Goal: Task Accomplishment & Management: Use online tool/utility

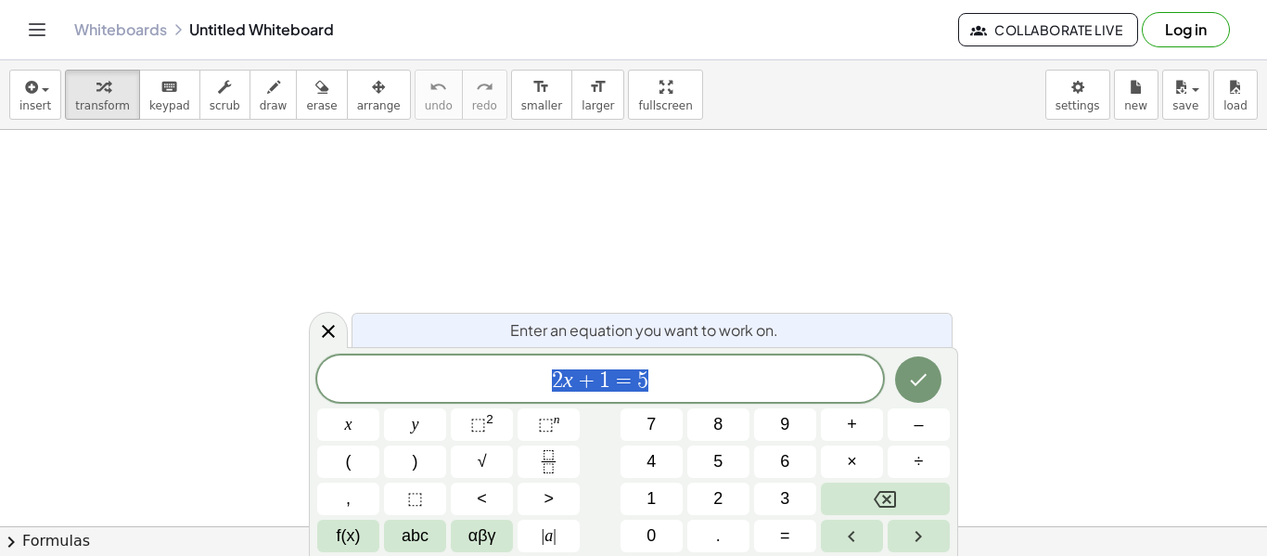
scroll to position [1, 0]
click at [803, 360] on div "2 x + 1 = 5" at bounding box center [600, 378] width 566 height 46
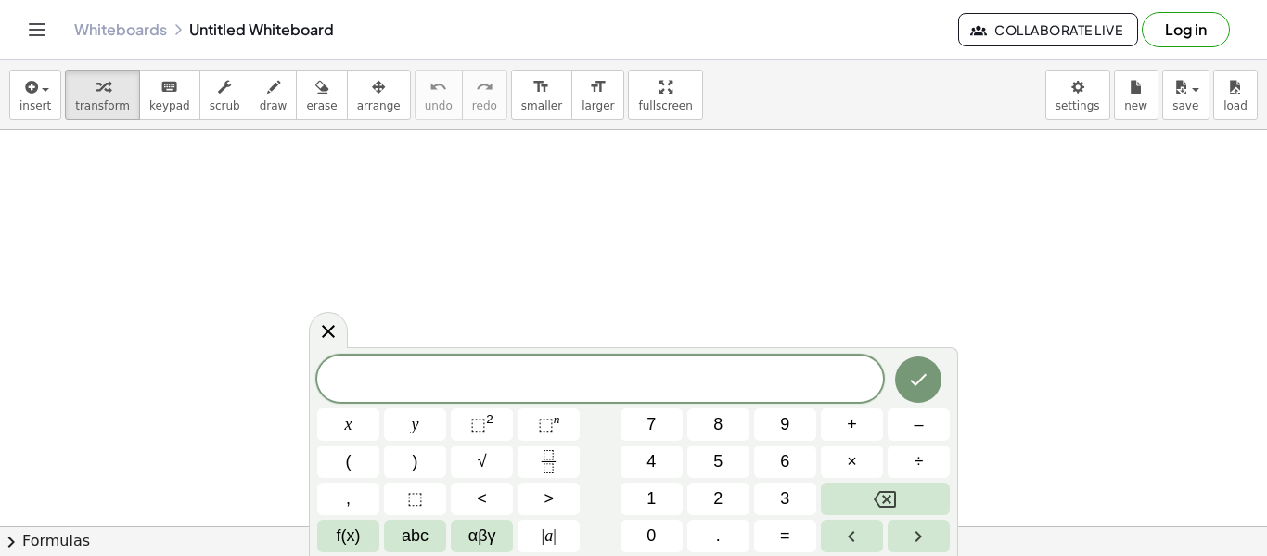
scroll to position [2, 0]
click at [925, 363] on button "Done" at bounding box center [918, 377] width 46 height 46
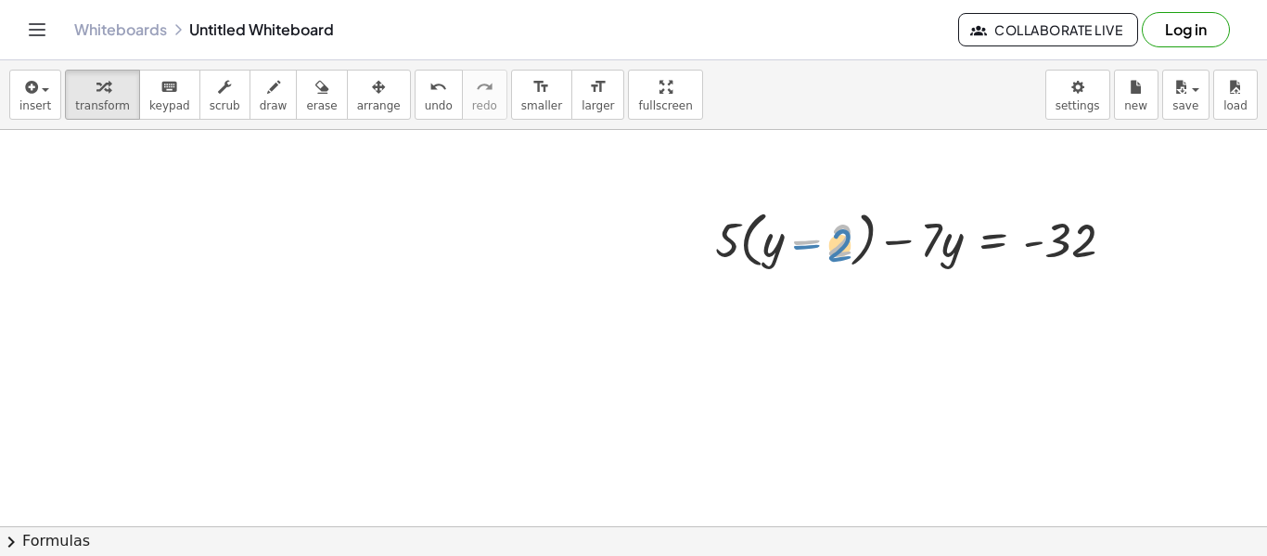
click at [846, 257] on div at bounding box center [922, 238] width 432 height 71
drag, startPoint x: 951, startPoint y: 251, endPoint x: 940, endPoint y: 251, distance: 11.1
click at [940, 251] on div at bounding box center [922, 238] width 432 height 71
click at [775, 244] on div at bounding box center [922, 238] width 432 height 71
drag, startPoint x: 725, startPoint y: 239, endPoint x: 780, endPoint y: 259, distance: 58.1
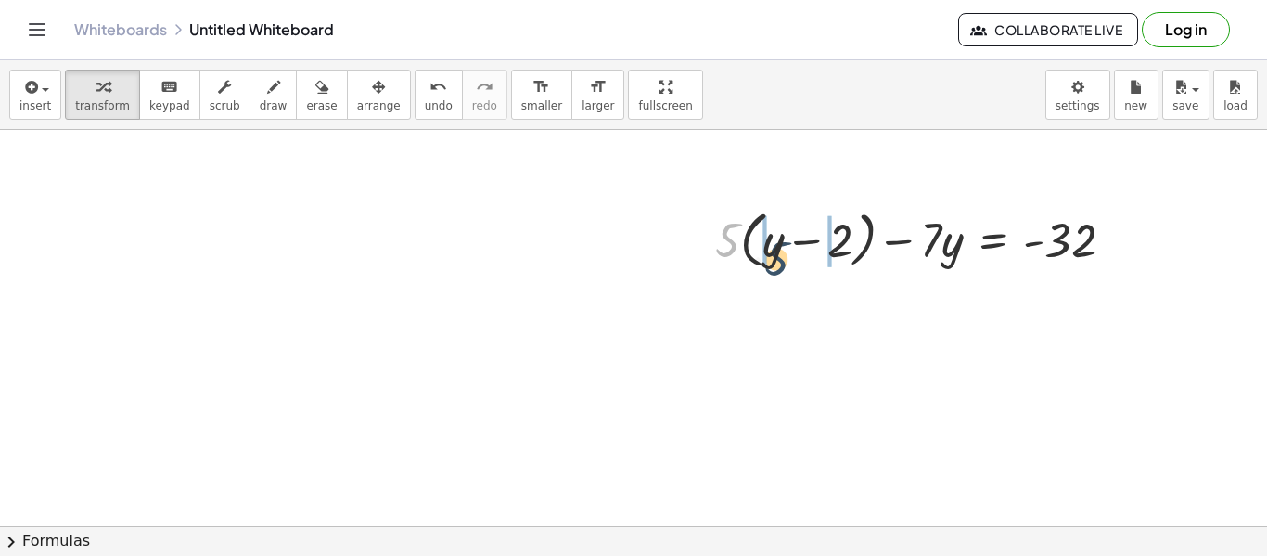
click at [780, 259] on div at bounding box center [922, 238] width 432 height 71
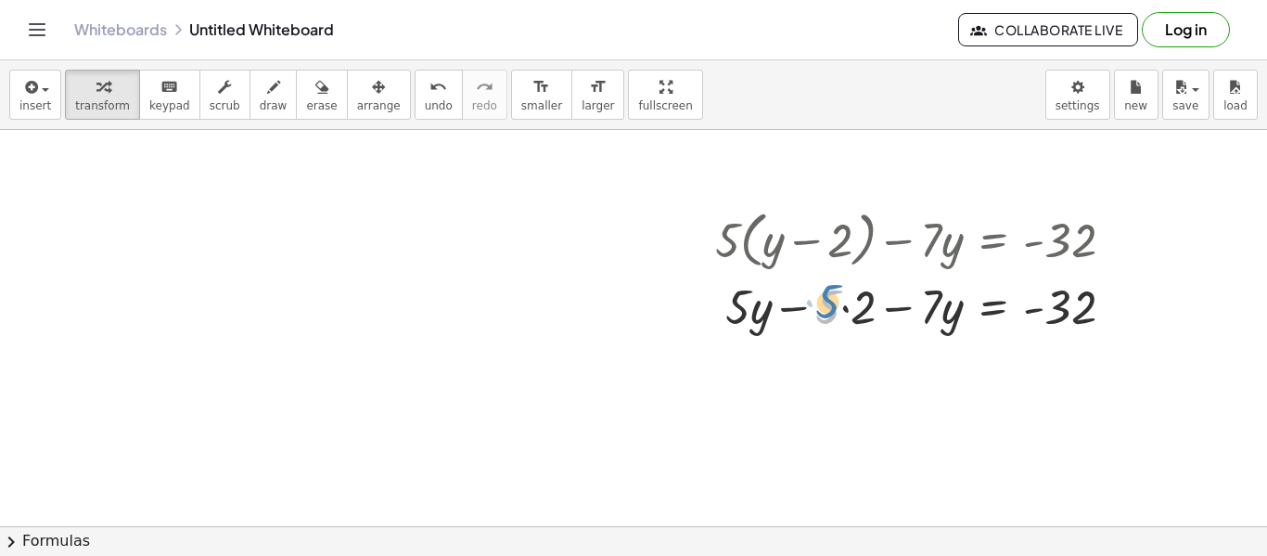
click at [831, 309] on div at bounding box center [922, 305] width 432 height 63
drag, startPoint x: 743, startPoint y: 317, endPoint x: 942, endPoint y: 315, distance: 198.5
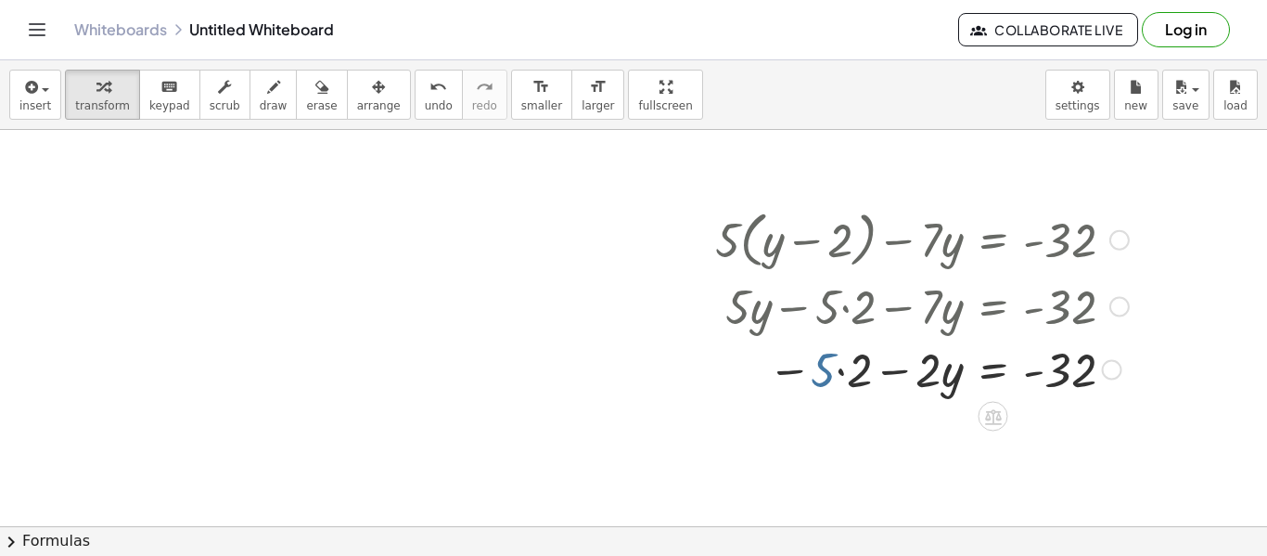
click at [822, 382] on div at bounding box center [922, 368] width 432 height 63
click at [798, 377] on div at bounding box center [922, 368] width 432 height 63
click at [790, 372] on div at bounding box center [922, 368] width 432 height 63
drag, startPoint x: 790, startPoint y: 372, endPoint x: 801, endPoint y: 397, distance: 27.4
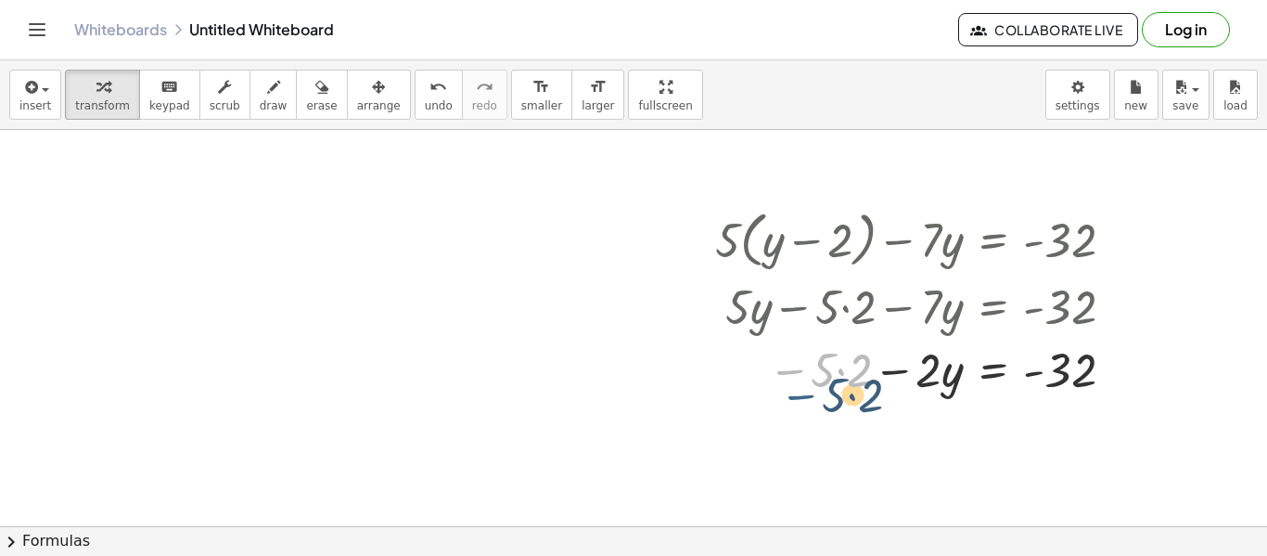
click at [801, 397] on div at bounding box center [922, 368] width 432 height 63
drag, startPoint x: 843, startPoint y: 381, endPoint x: 1078, endPoint y: 391, distance: 234.9
click at [1078, 391] on div at bounding box center [922, 368] width 432 height 63
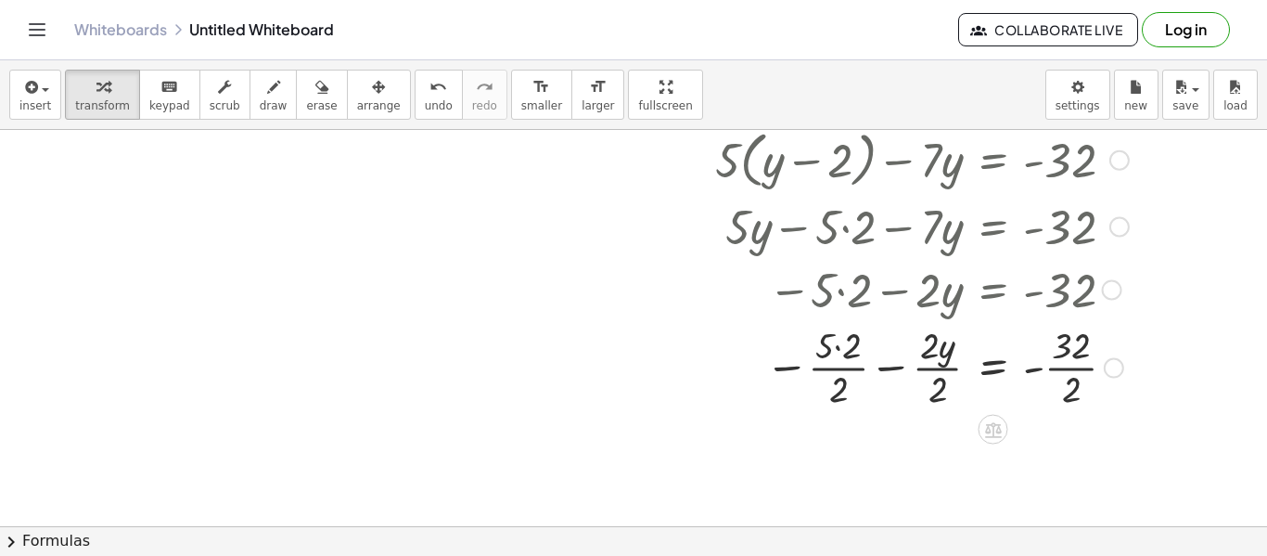
scroll to position [77, 0]
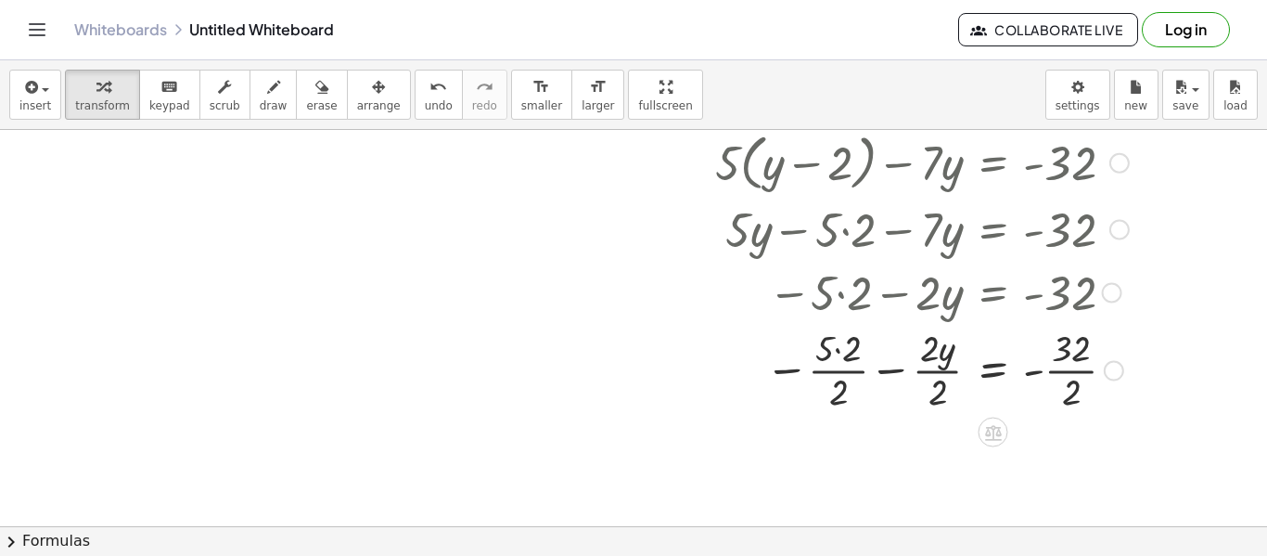
click at [982, 348] on div at bounding box center [922, 368] width 432 height 93
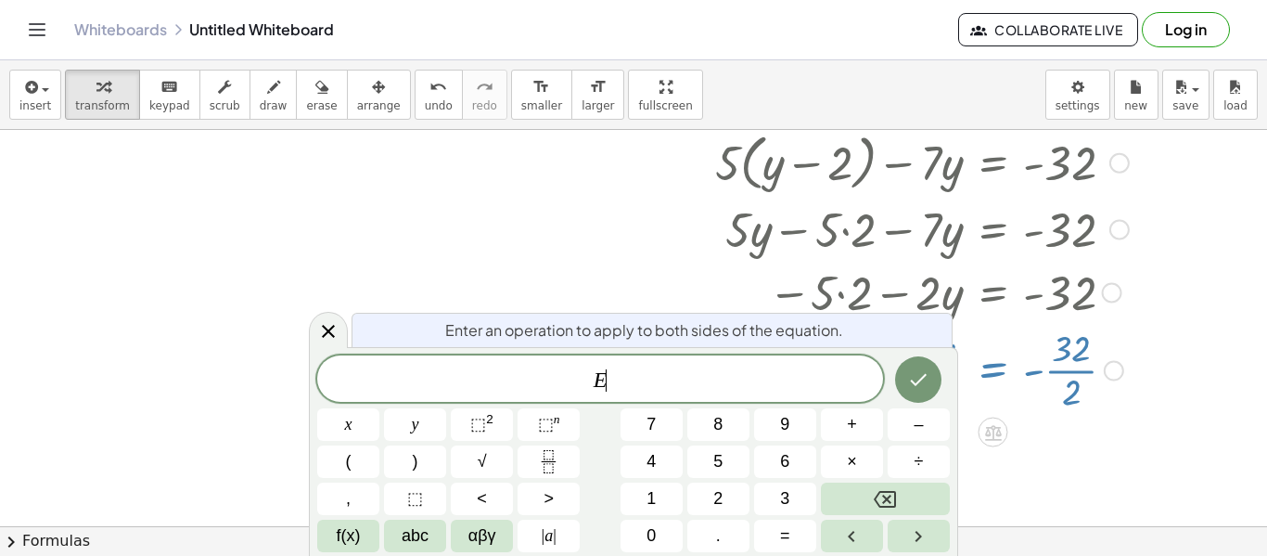
click at [965, 361] on div at bounding box center [922, 368] width 432 height 93
click at [1030, 419] on div at bounding box center [633, 449] width 1267 height 792
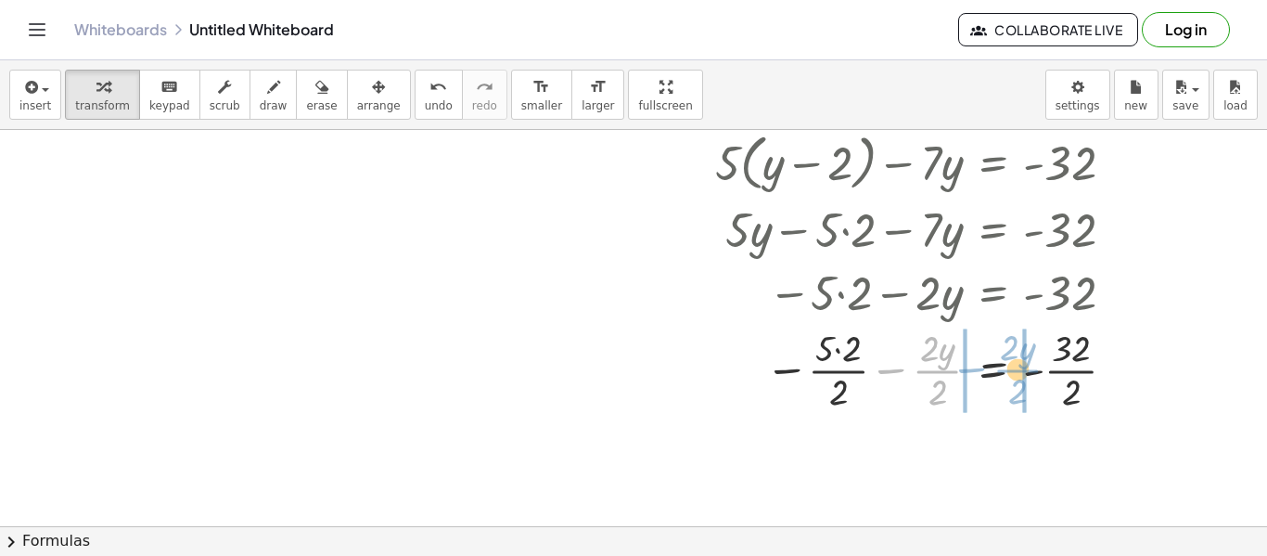
drag, startPoint x: 916, startPoint y: 377, endPoint x: 994, endPoint y: 376, distance: 78.9
click at [994, 376] on div at bounding box center [922, 368] width 432 height 93
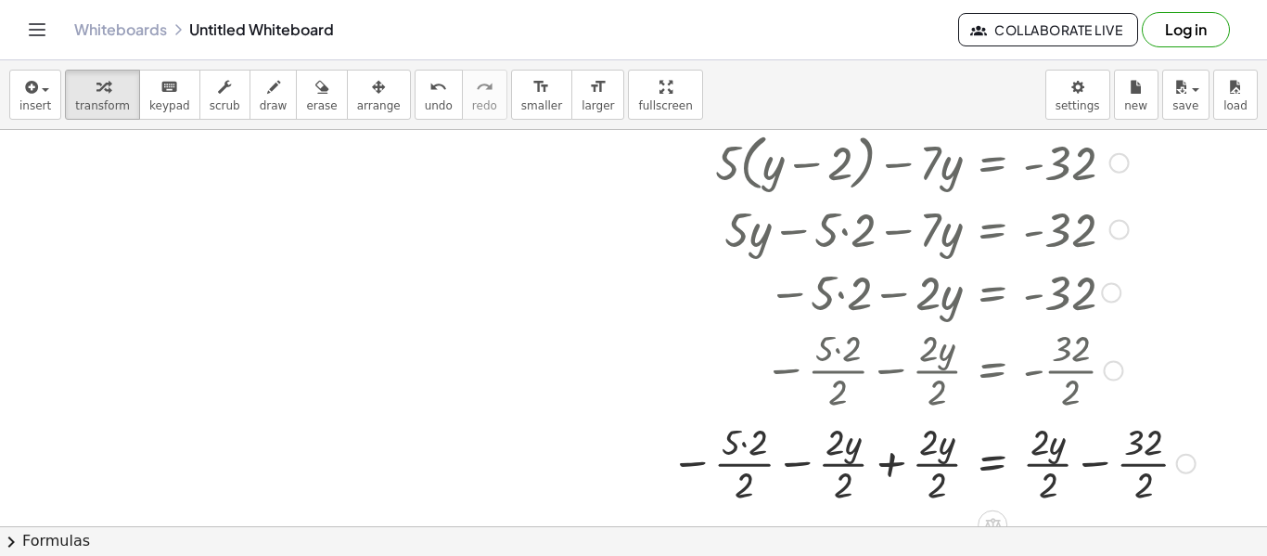
scroll to position [0, 0]
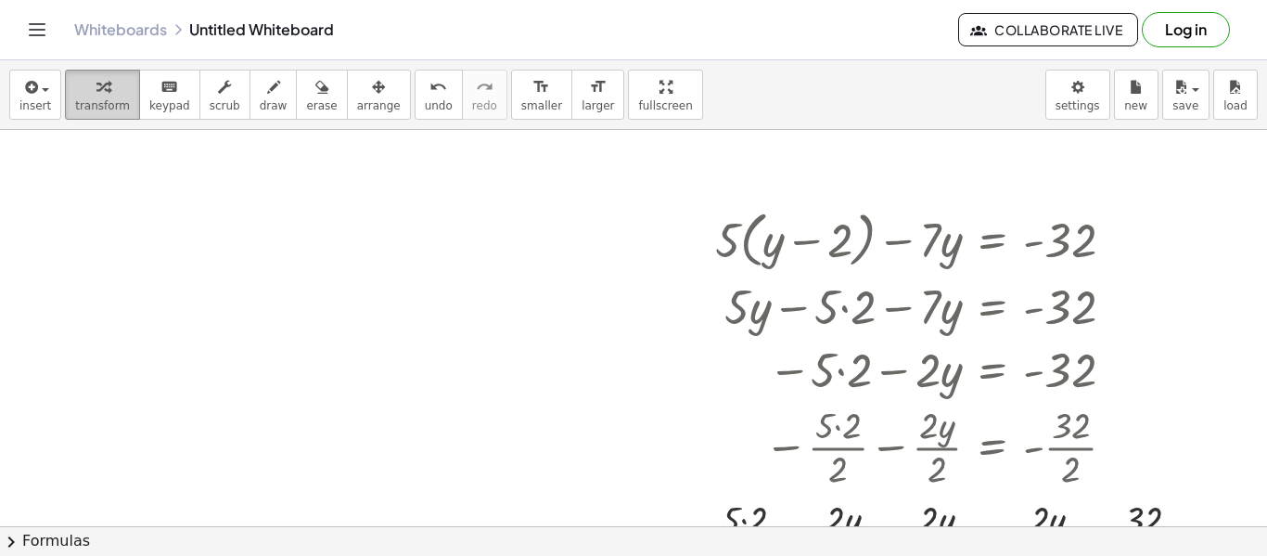
click at [102, 102] on span "transform" at bounding box center [102, 105] width 55 height 13
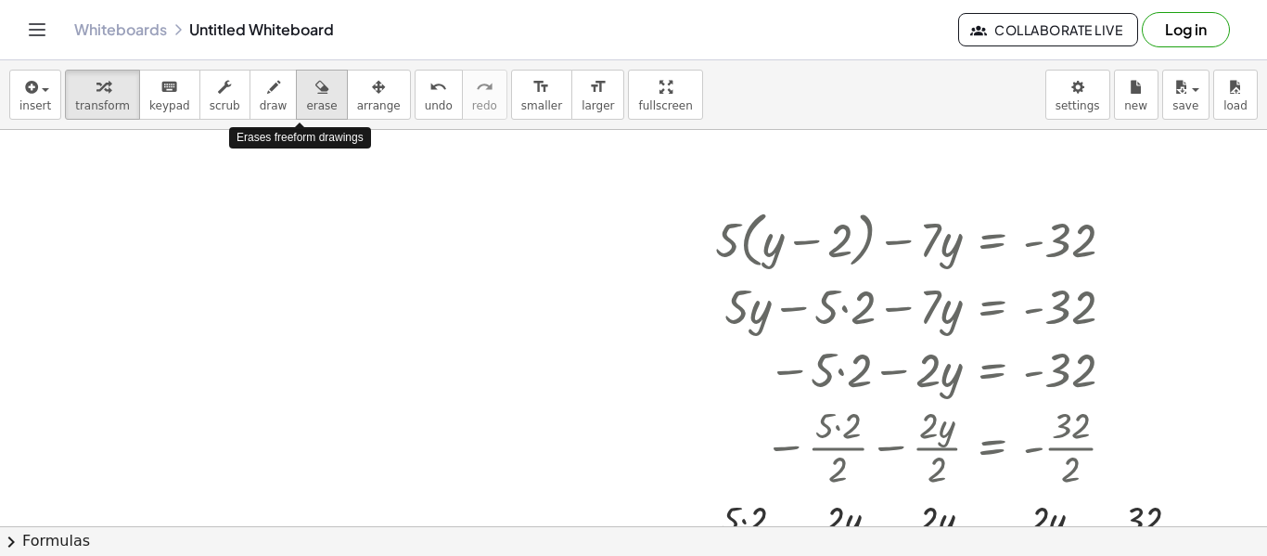
click at [306, 104] on span "erase" at bounding box center [321, 105] width 31 height 13
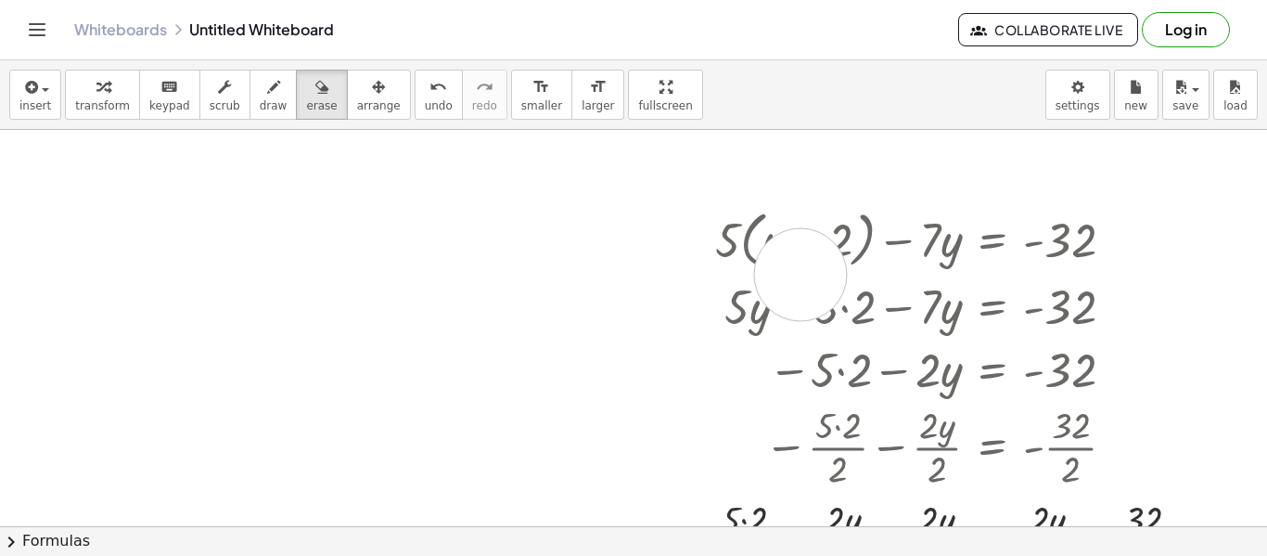
click at [801, 275] on div at bounding box center [633, 526] width 1267 height 792
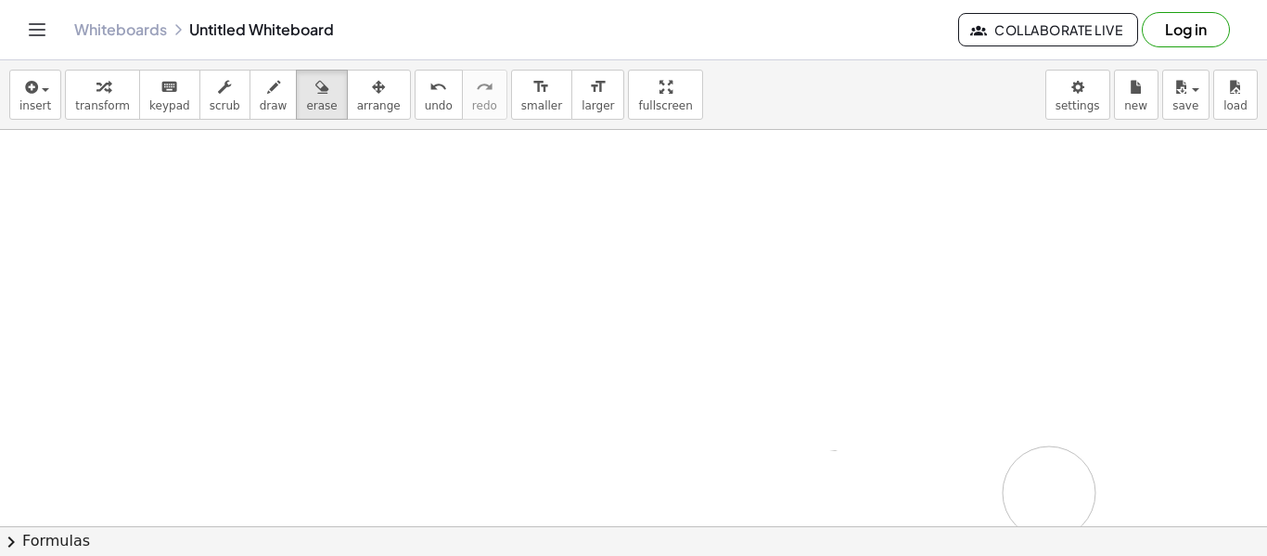
drag, startPoint x: 801, startPoint y: 275, endPoint x: 1051, endPoint y: 493, distance: 332.1
click at [1051, 493] on div at bounding box center [633, 526] width 1267 height 792
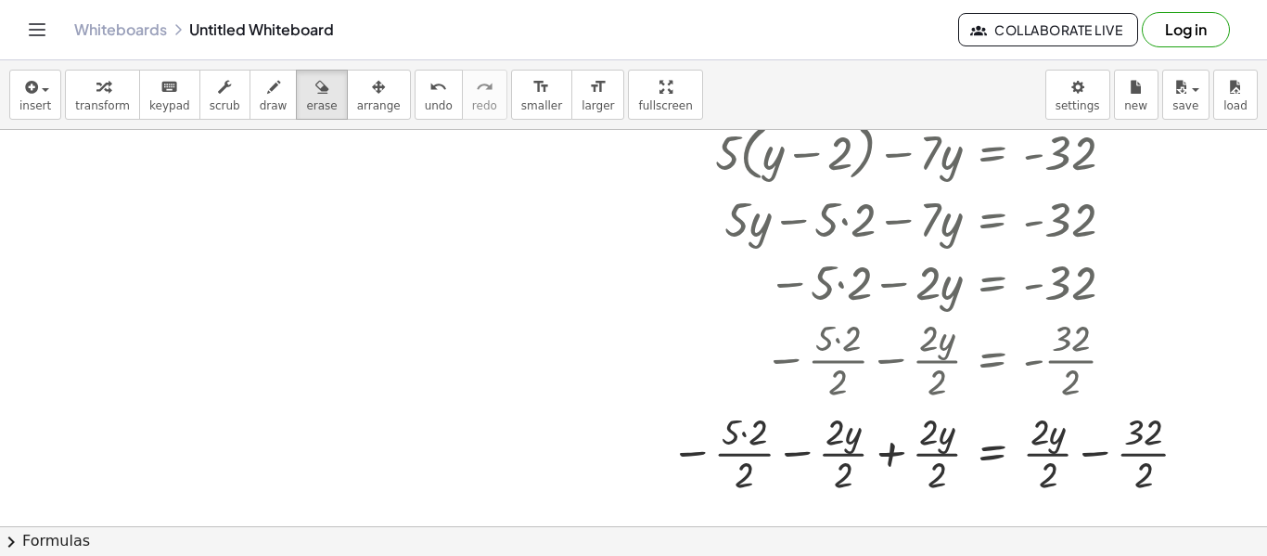
scroll to position [92, 0]
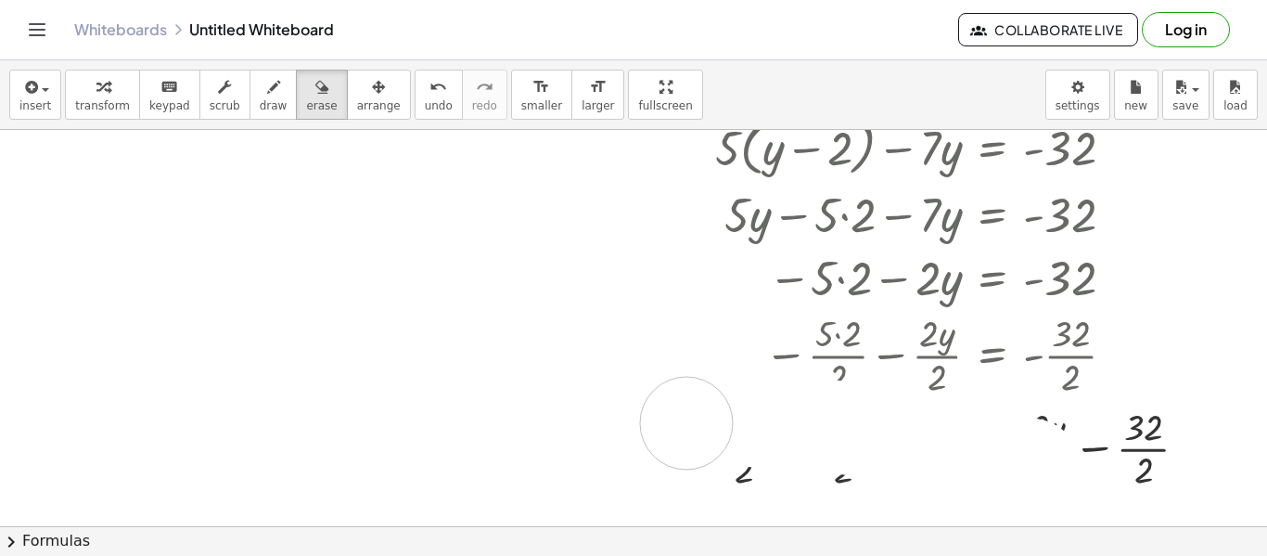
drag, startPoint x: 1032, startPoint y: 465, endPoint x: 687, endPoint y: 423, distance: 347.6
click at [687, 423] on div at bounding box center [633, 434] width 1267 height 792
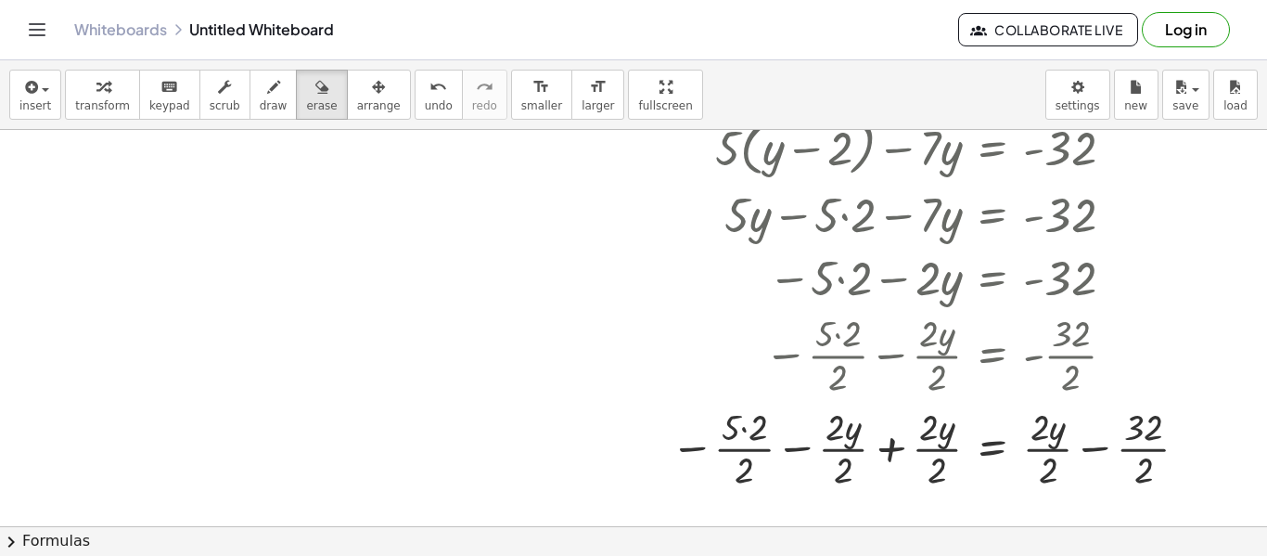
click at [347, 190] on div at bounding box center [633, 434] width 1267 height 792
click at [415, 109] on button "undo undo" at bounding box center [439, 95] width 48 height 50
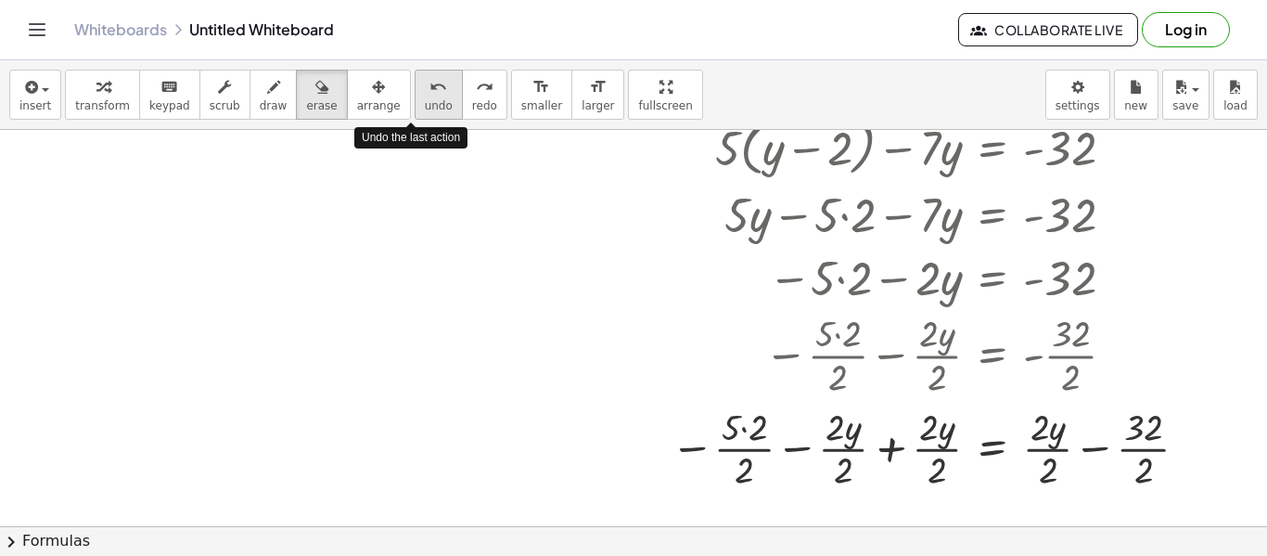
click at [415, 109] on button "undo undo" at bounding box center [439, 95] width 48 height 50
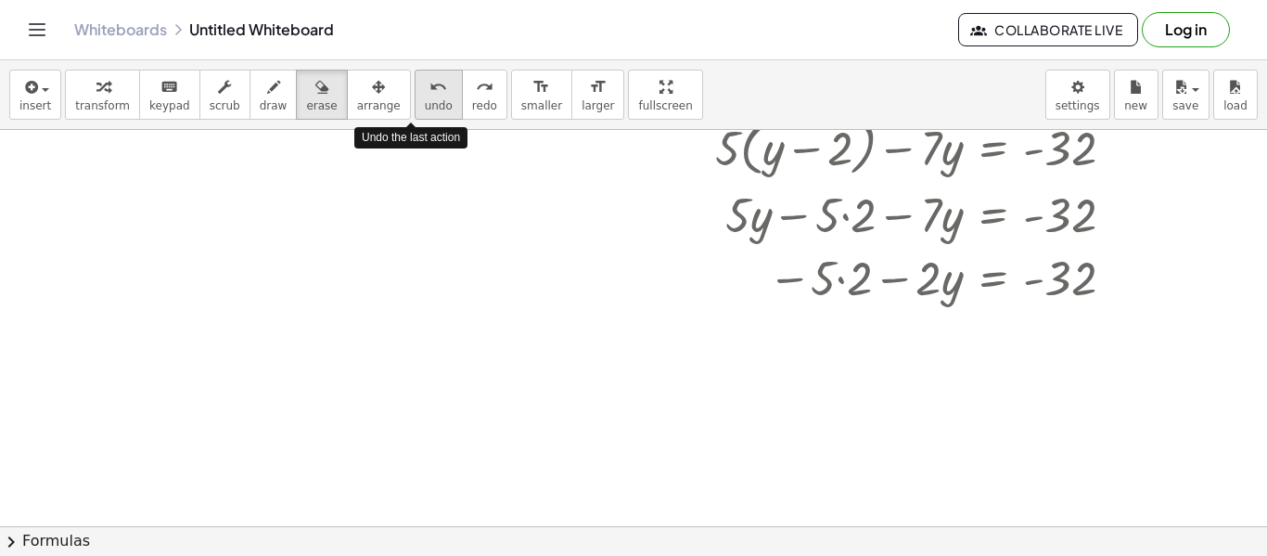
click at [415, 109] on button "undo undo" at bounding box center [439, 95] width 48 height 50
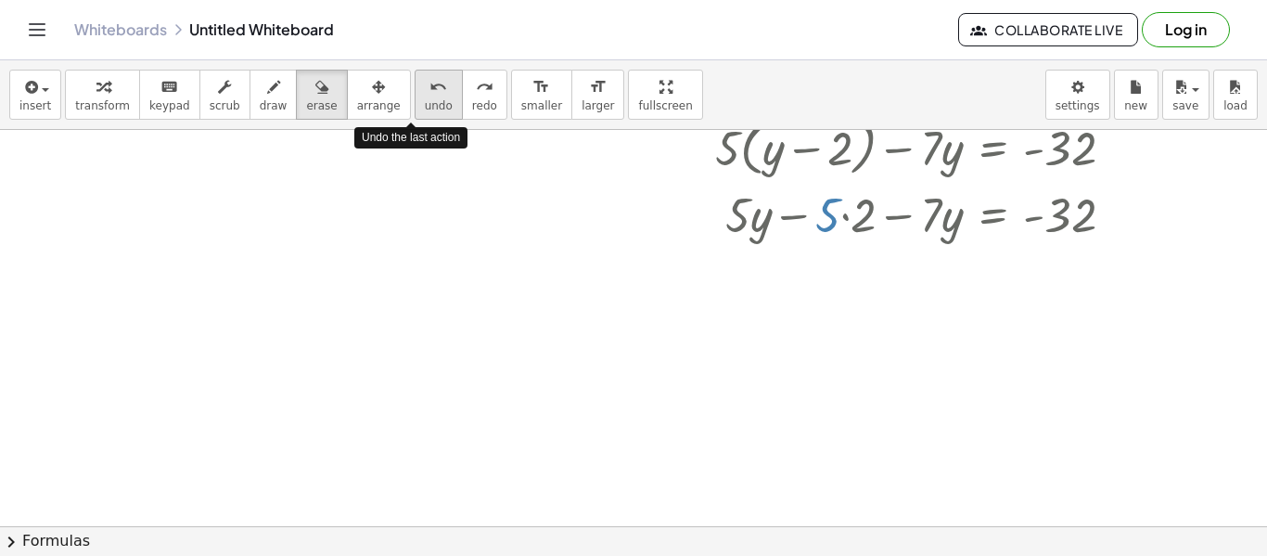
click at [415, 109] on button "undo undo" at bounding box center [439, 95] width 48 height 50
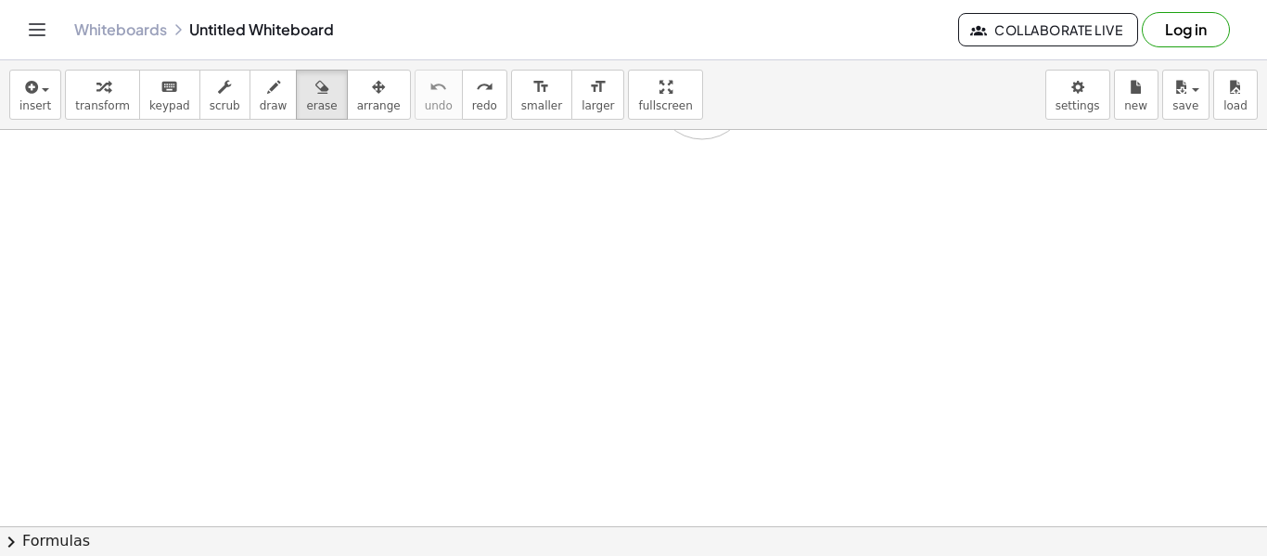
drag, startPoint x: 508, startPoint y: 187, endPoint x: 703, endPoint y: 131, distance: 202.9
click at [703, 131] on div at bounding box center [633, 434] width 1267 height 792
click at [706, 480] on div at bounding box center [633, 434] width 1267 height 792
